Goal: Information Seeking & Learning: Learn about a topic

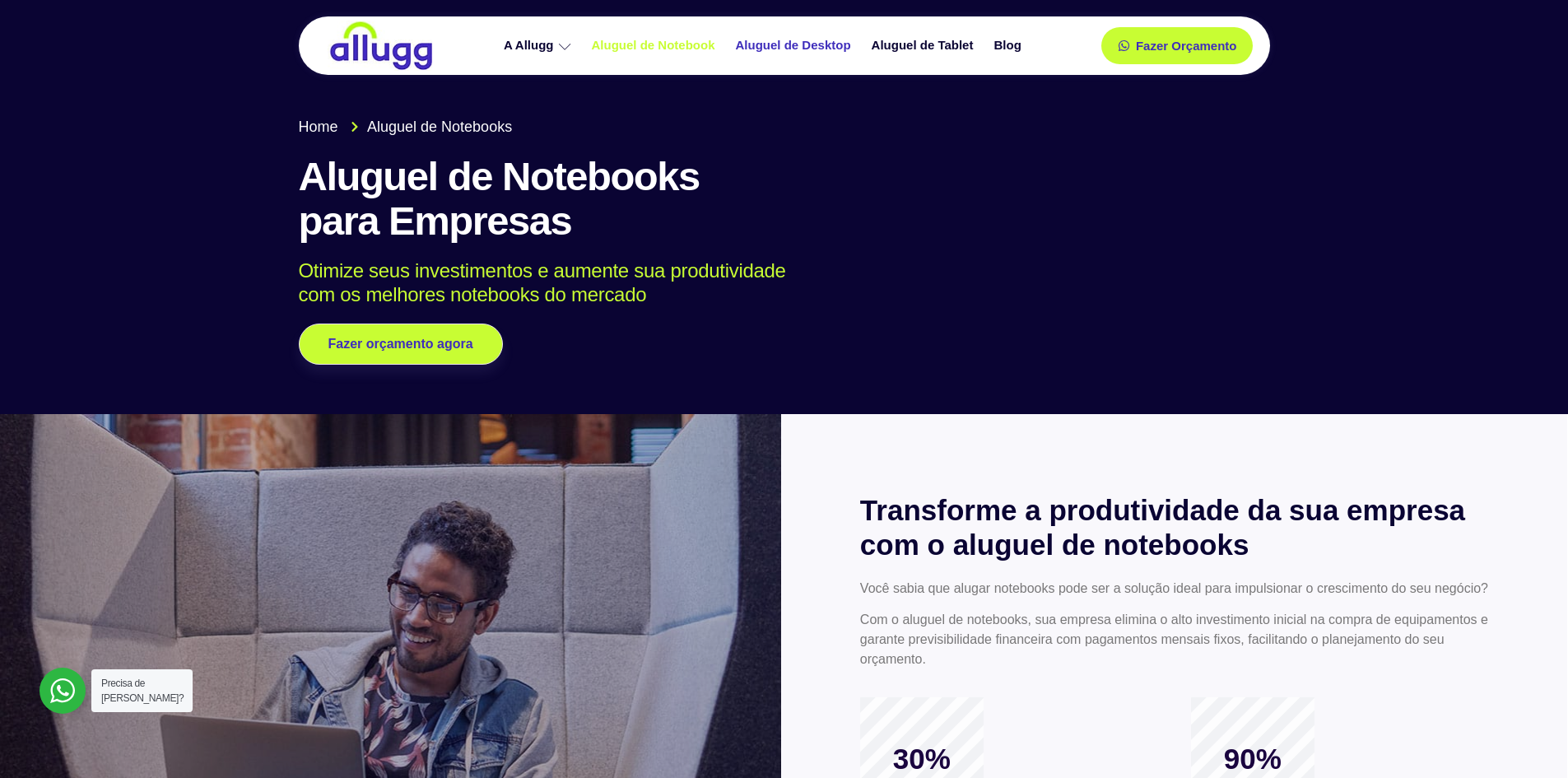
click at [787, 44] on link "Aluguel de Desktop" at bounding box center [795, 45] width 136 height 28
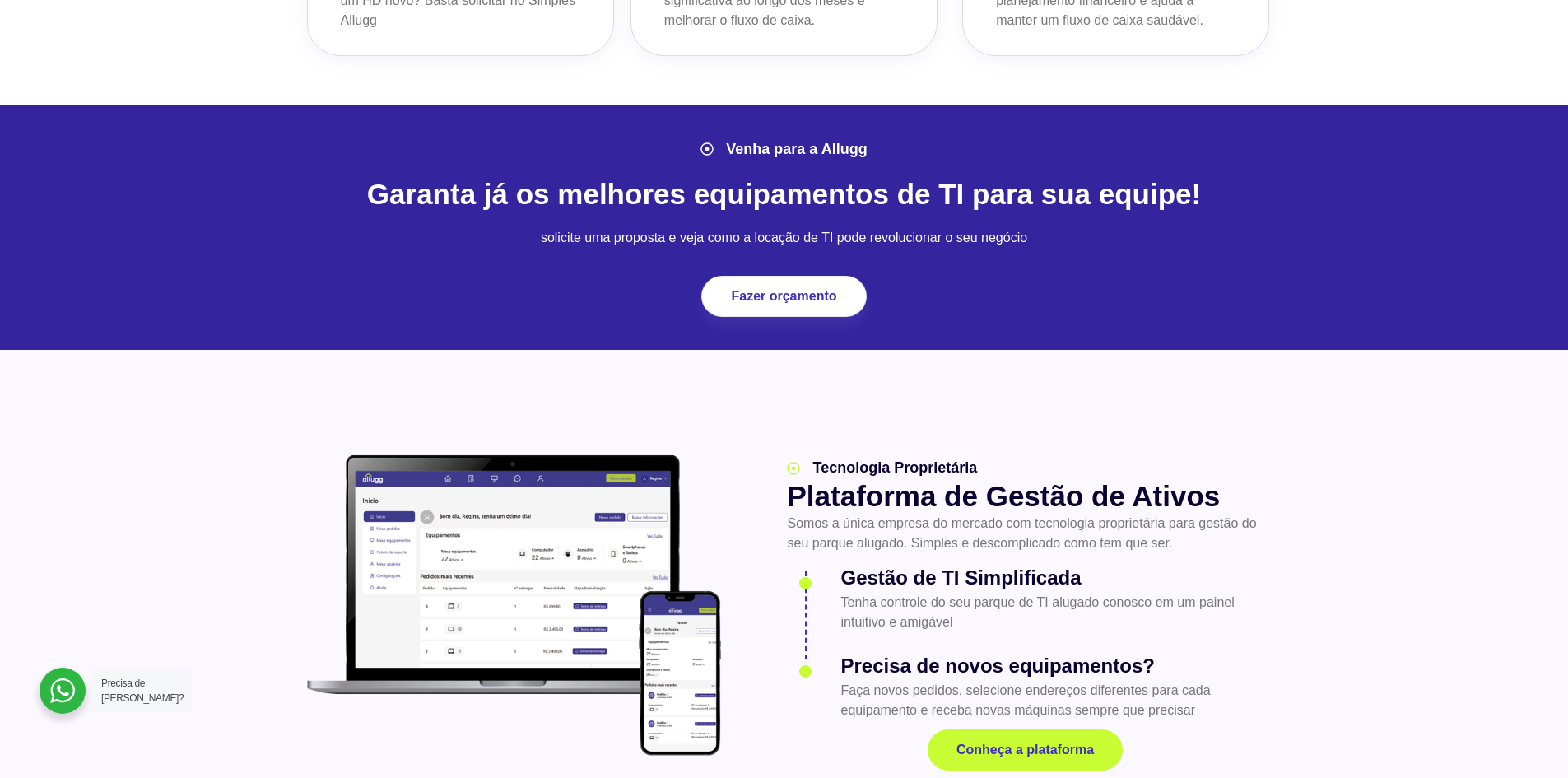
scroll to position [1811, 0]
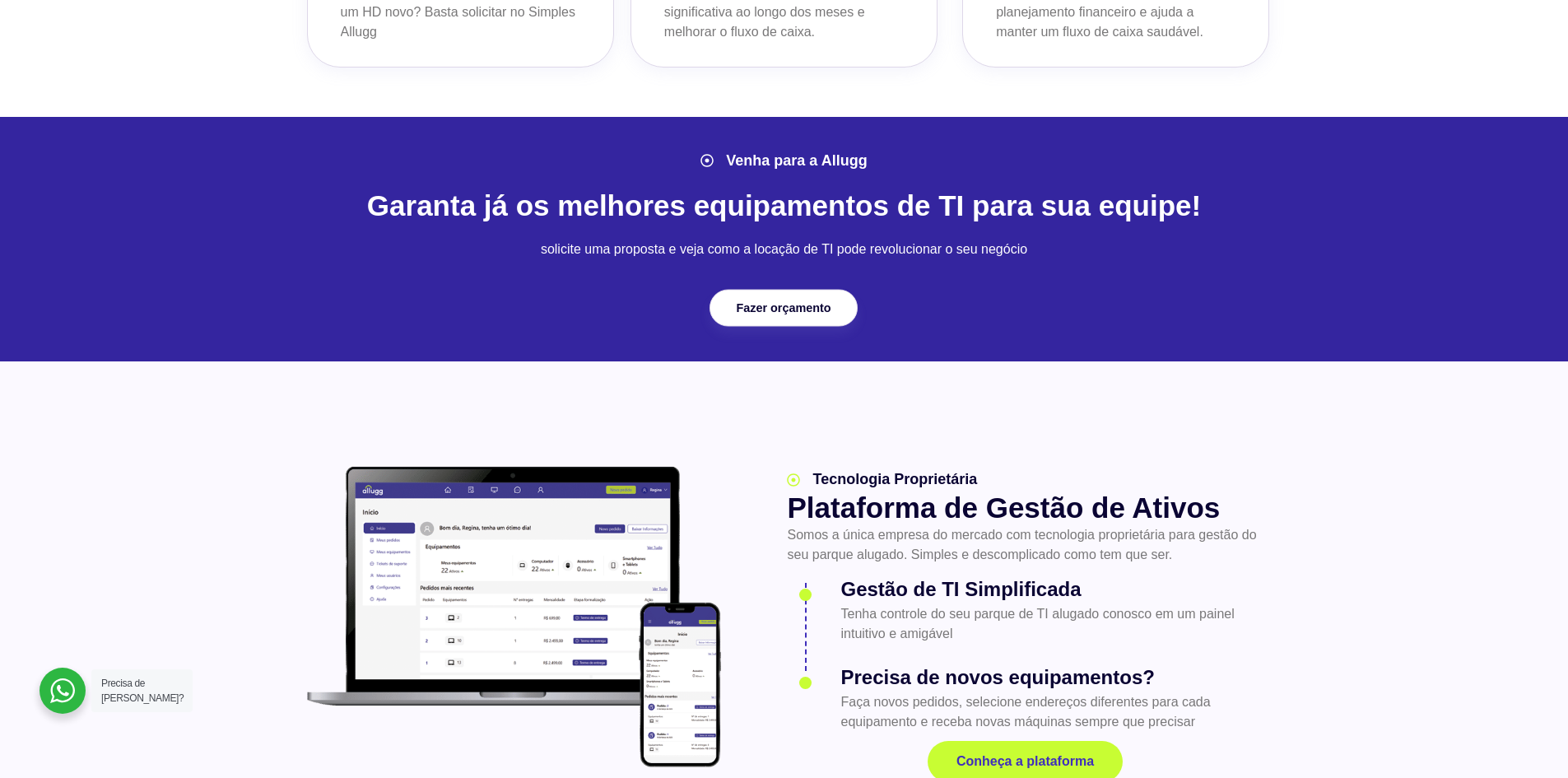
click at [781, 300] on link "Fazer orçamento" at bounding box center [784, 308] width 149 height 37
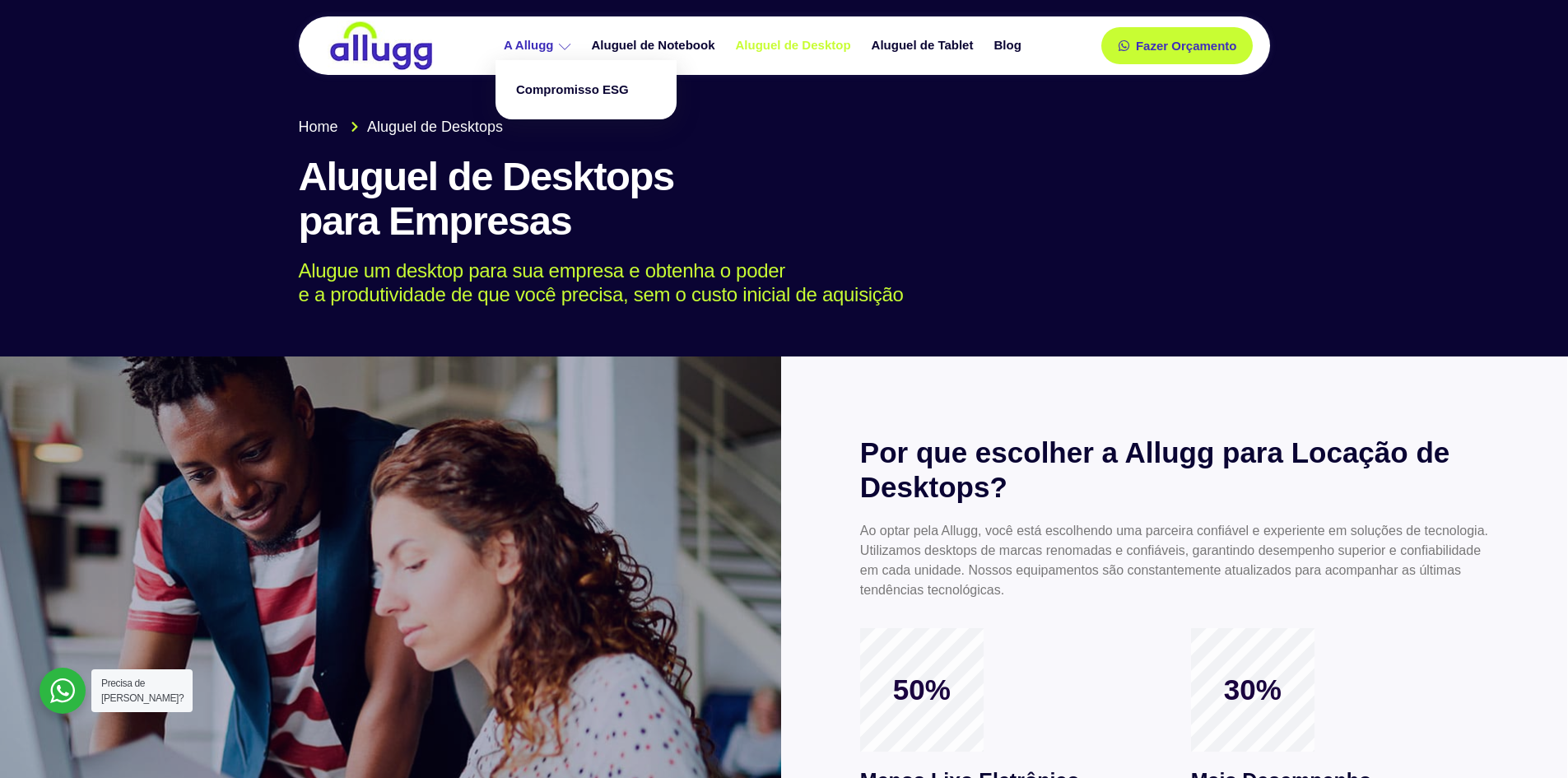
click at [544, 50] on link "A Allugg" at bounding box center [540, 45] width 88 height 28
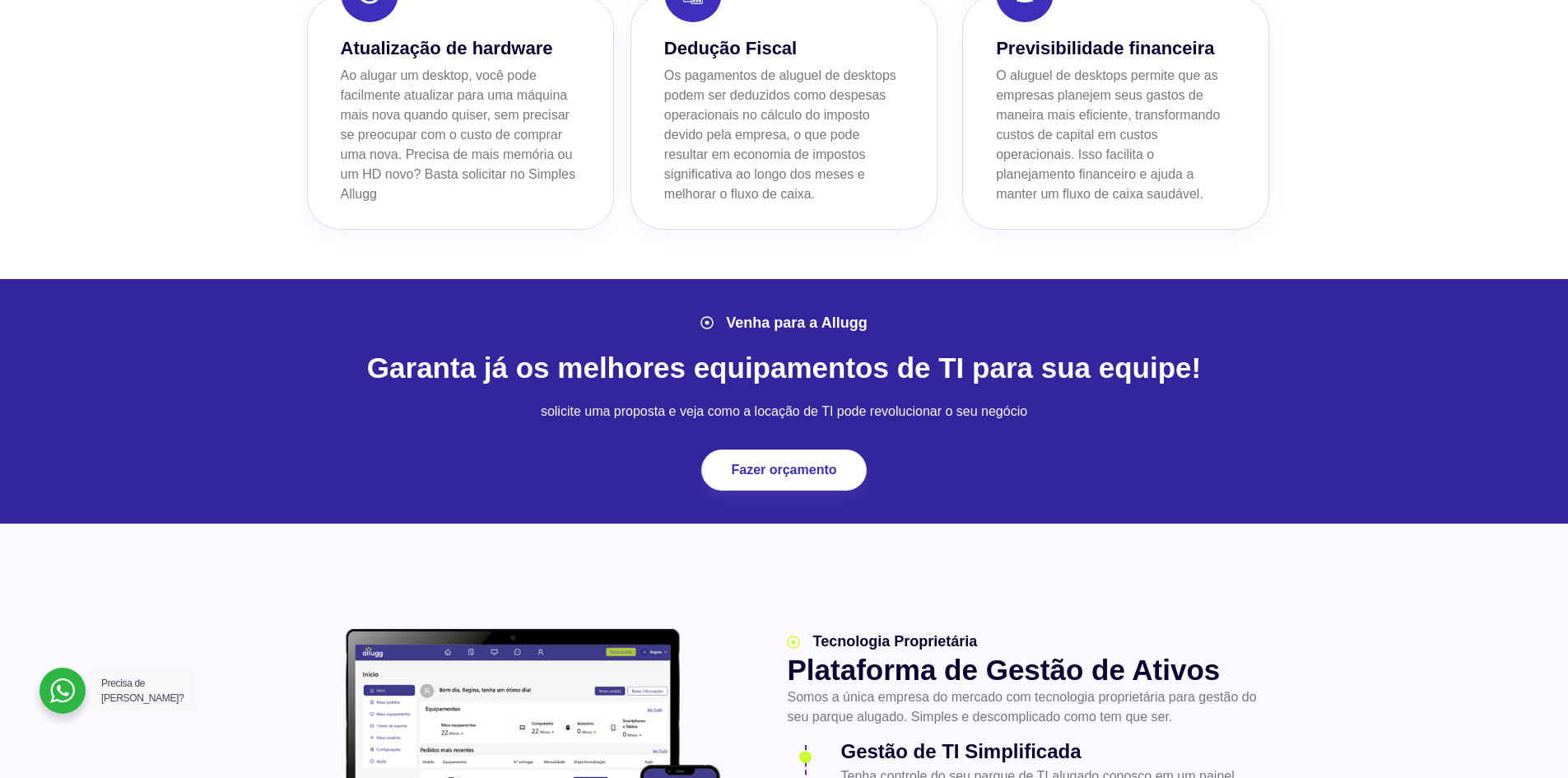
scroll to position [1721, 0]
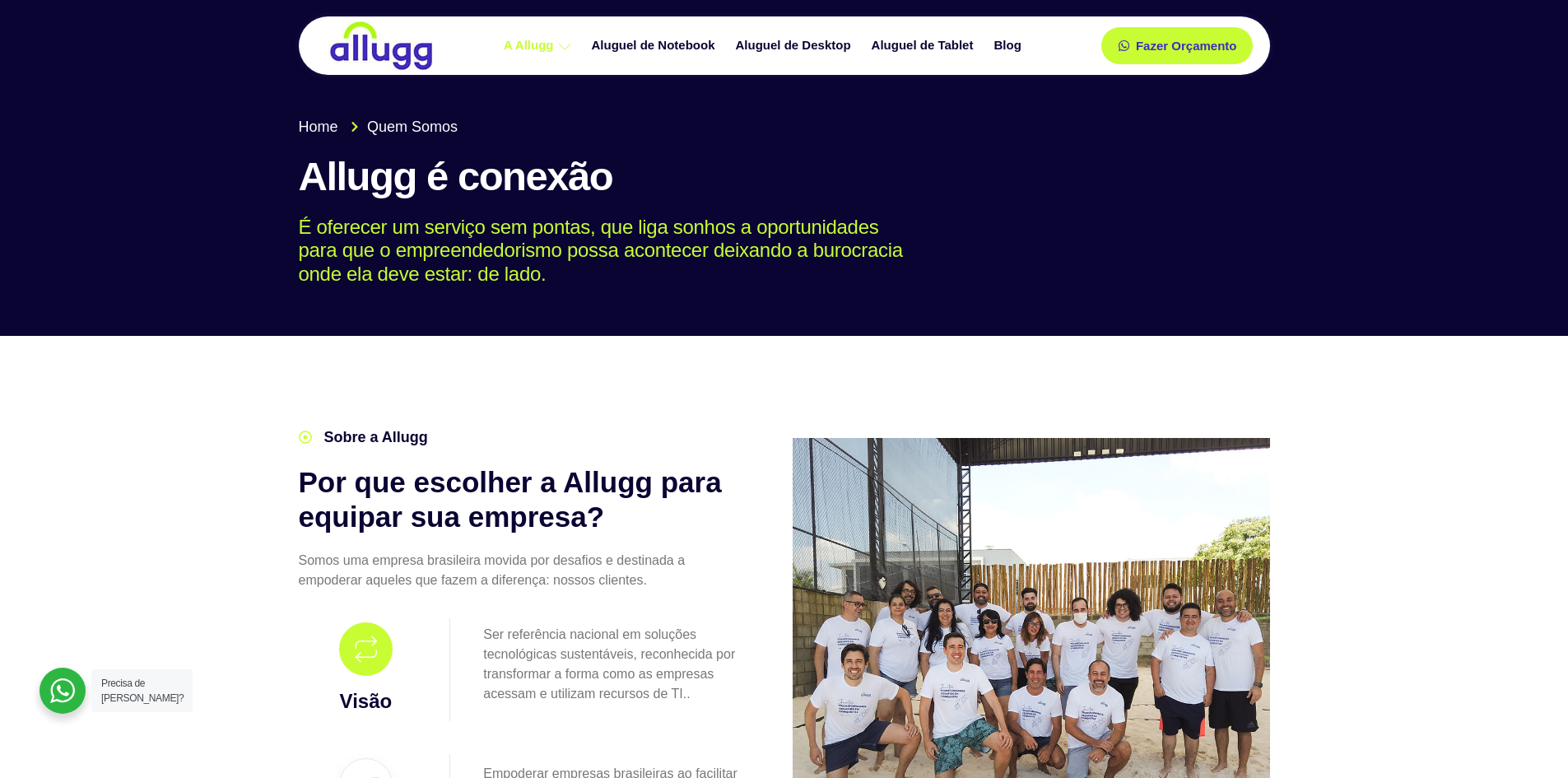
scroll to position [411, 0]
